Goal: Information Seeking & Learning: Compare options

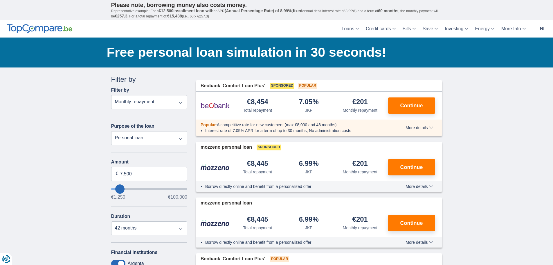
type input "8250"
type input "8.250"
select select "48"
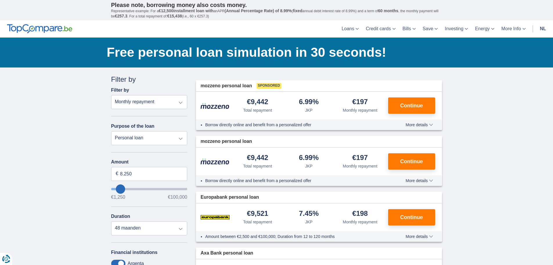
type input "10250"
type input "10.250"
select select "60"
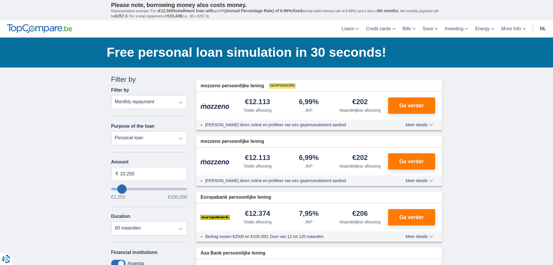
type input "13.250"
type input "16250"
type input "16.250"
select select "84"
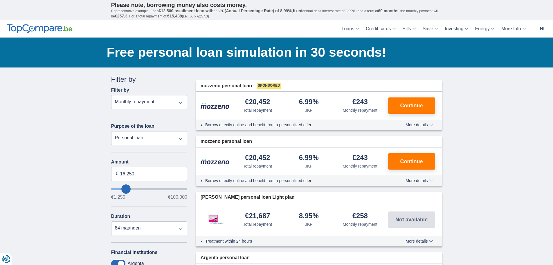
type input "17250"
type input "17.250"
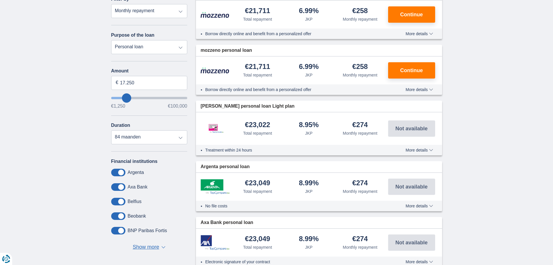
scroll to position [87, 0]
